Goal: Task Accomplishment & Management: Use online tool/utility

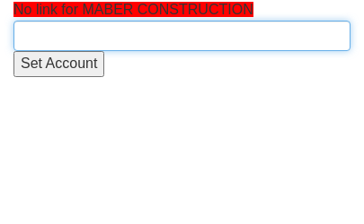
click at [66, 31] on input "text" at bounding box center [181, 36] width 337 height 31
type input "maber c"
drag, startPoint x: 91, startPoint y: 42, endPoint x: 13, endPoint y: 52, distance: 78.7
click at [49, 33] on input "text" at bounding box center [181, 36] width 337 height 31
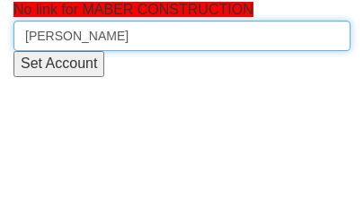
type input "Maber"
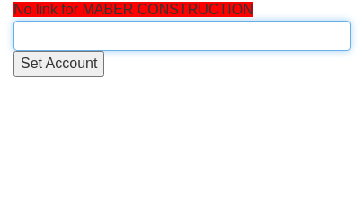
click at [110, 43] on input "text" at bounding box center [181, 36] width 337 height 31
type input "M"
click at [95, 43] on input "text" at bounding box center [181, 36] width 337 height 31
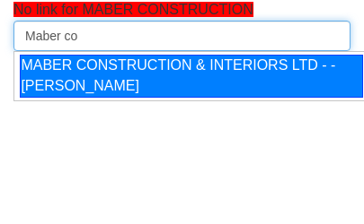
click at [98, 90] on div "MABER CONSTRUCTION & INTERIORS LTD - - [PERSON_NAME]" at bounding box center [191, 76] width 343 height 43
type input "MABER CONSTRUCTION & INTERIORS LTD - - [PERSON_NAME]"
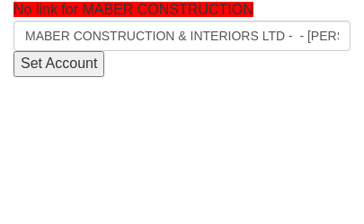
click at [56, 70] on input "Set Account" at bounding box center [58, 64] width 91 height 26
